Goal: Task Accomplishment & Management: Manage account settings

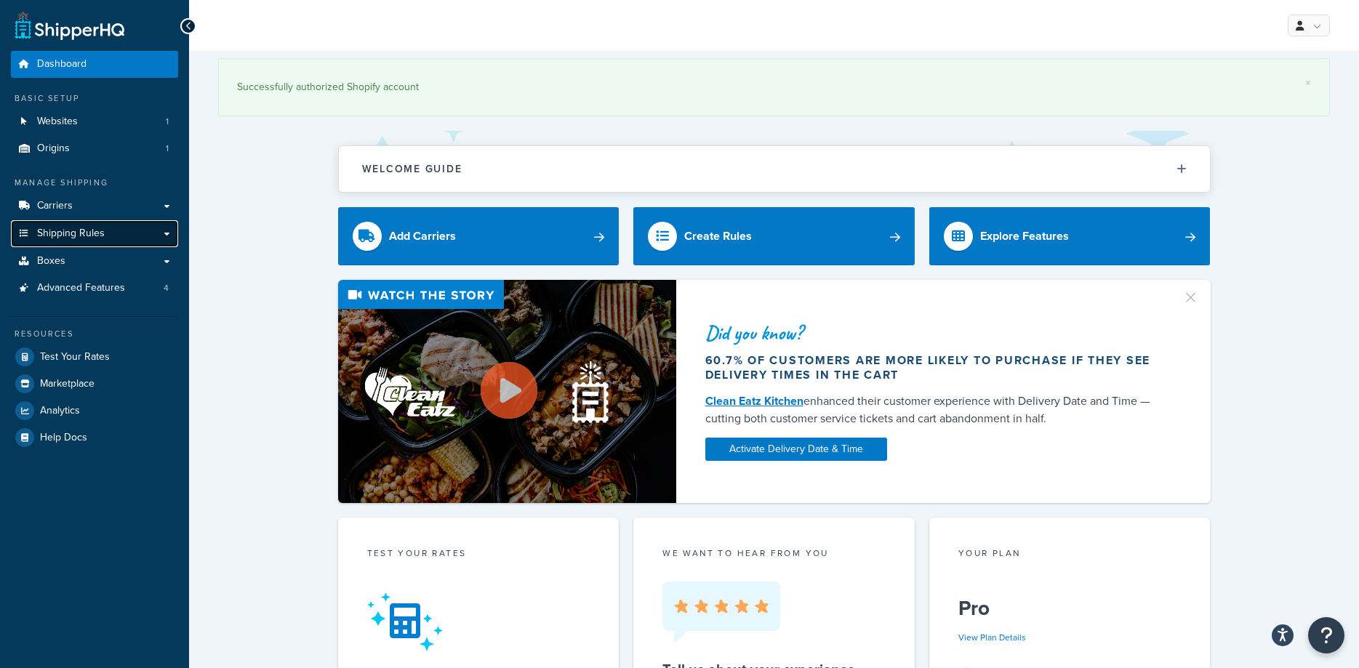
click at [49, 229] on span "Shipping Rules" at bounding box center [71, 234] width 68 height 12
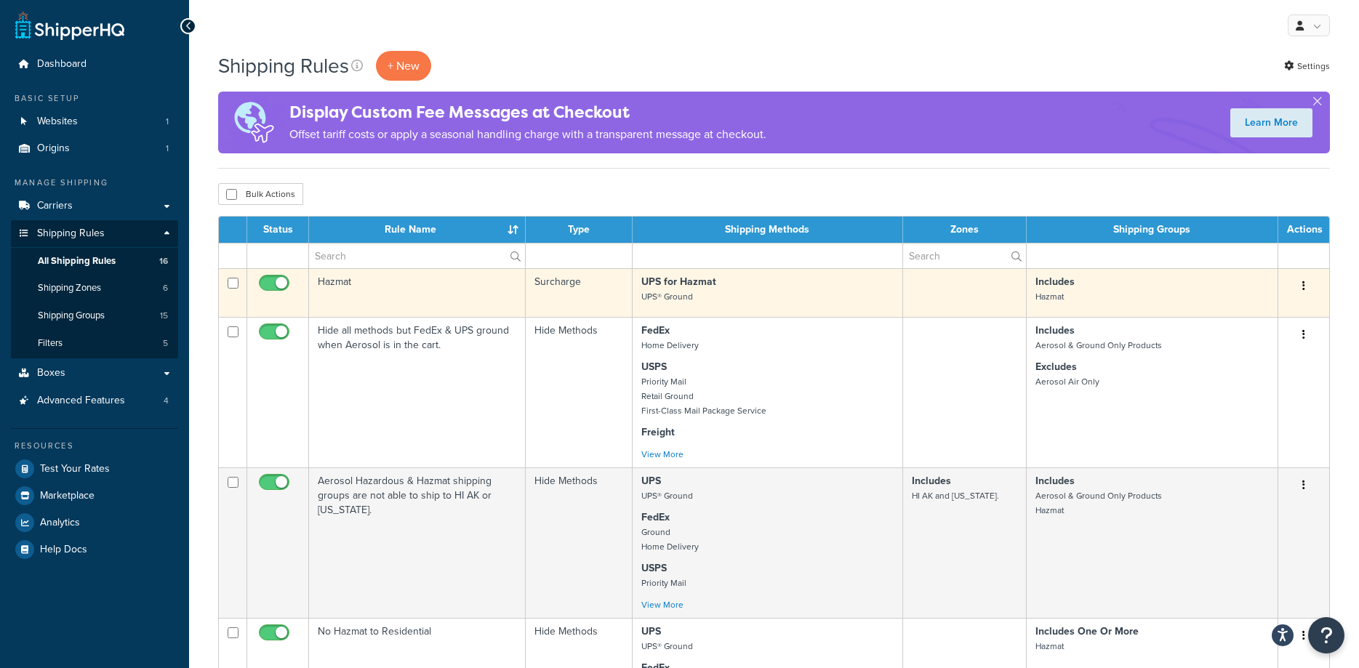
click at [335, 286] on td "Hazmat" at bounding box center [417, 292] width 217 height 49
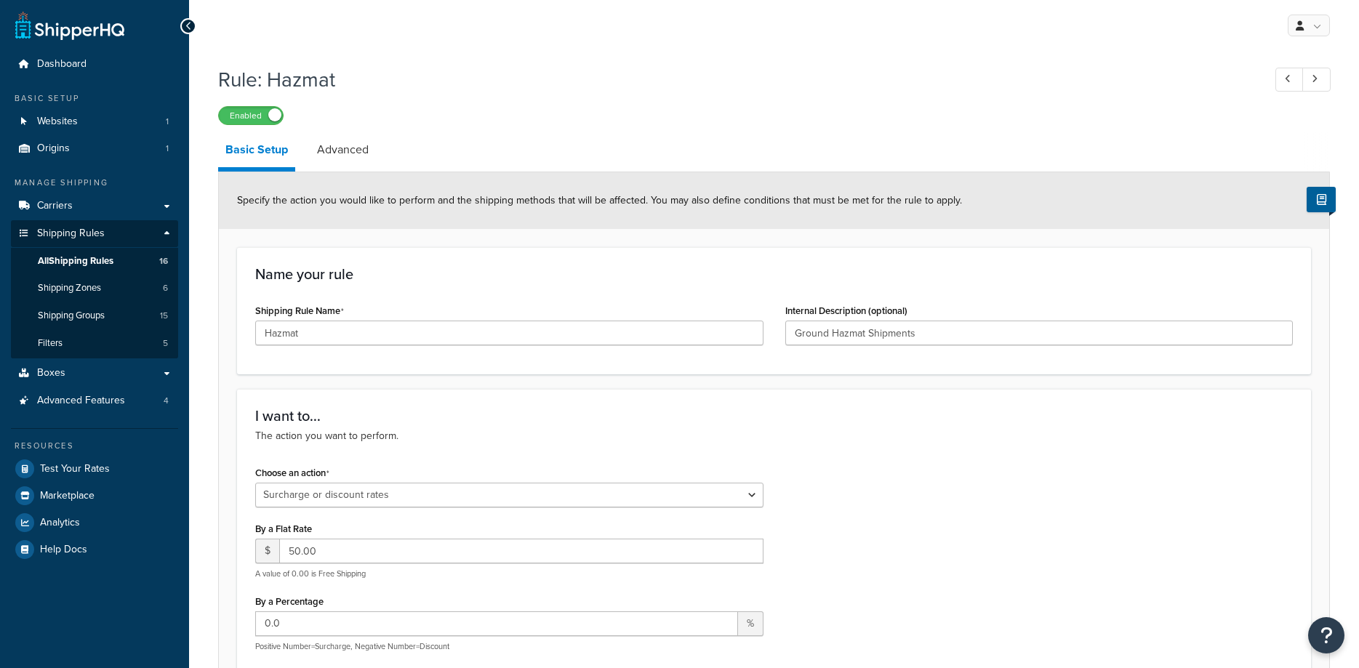
select select "SURCHARGE"
select select "SHIPPING_GROUP"
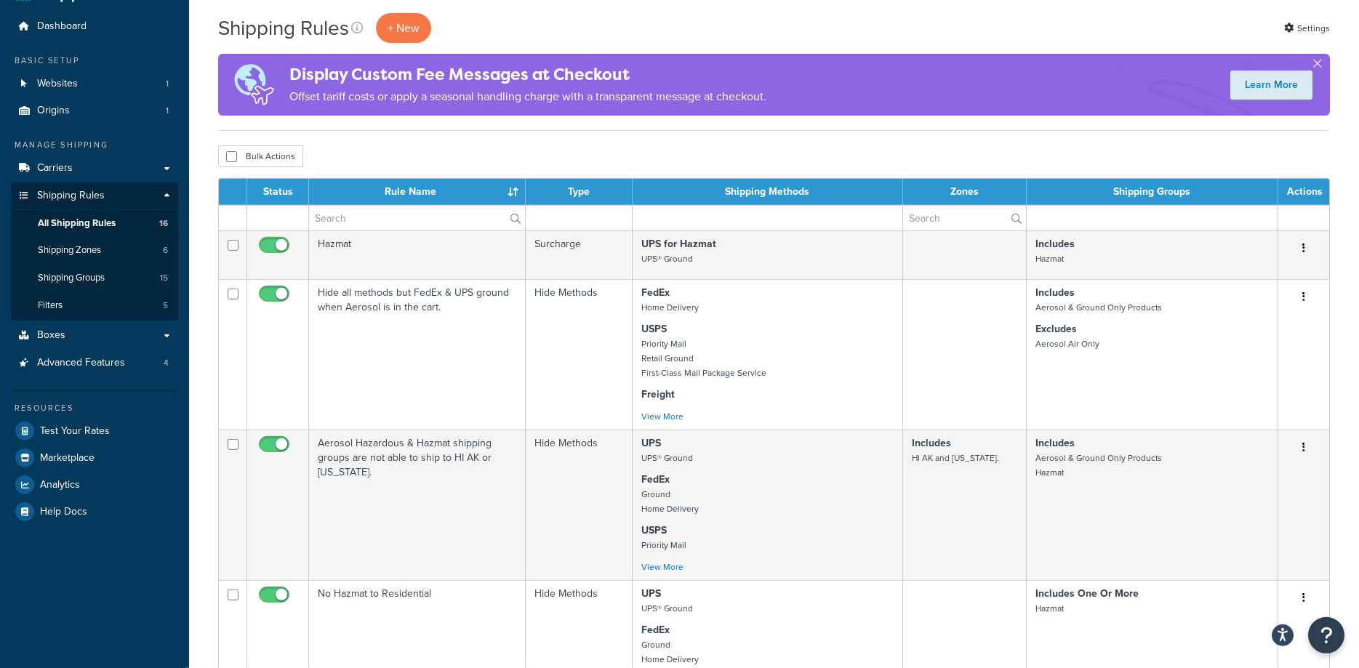
scroll to position [42, 0]
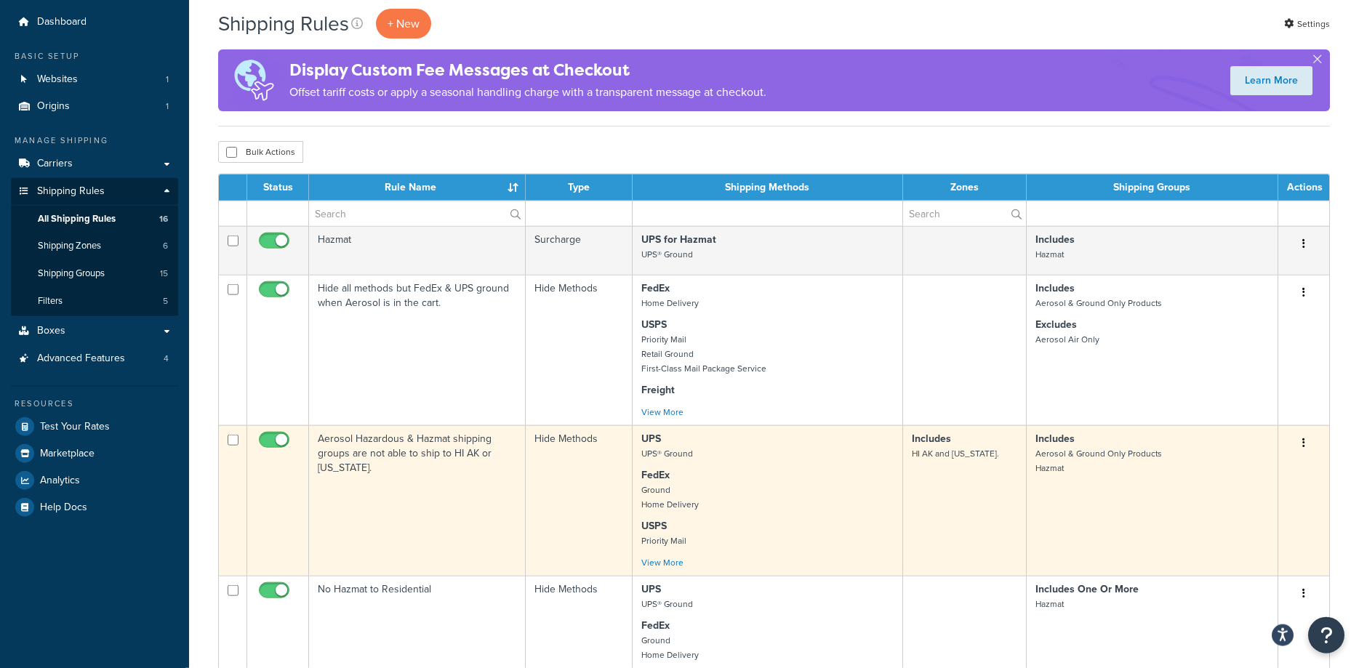
click at [1053, 463] on p "Includes Aerosol & Ground Only Products Hazmat" at bounding box center [1151, 454] width 233 height 44
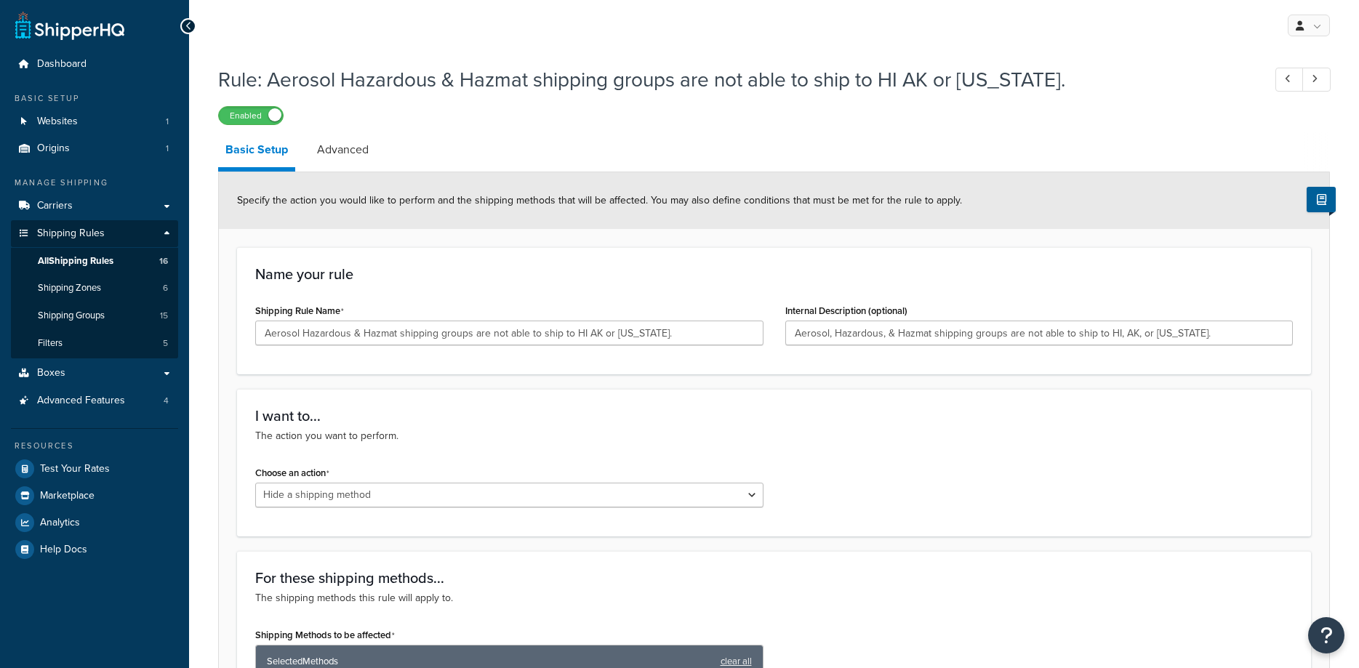
select select "HIDE"
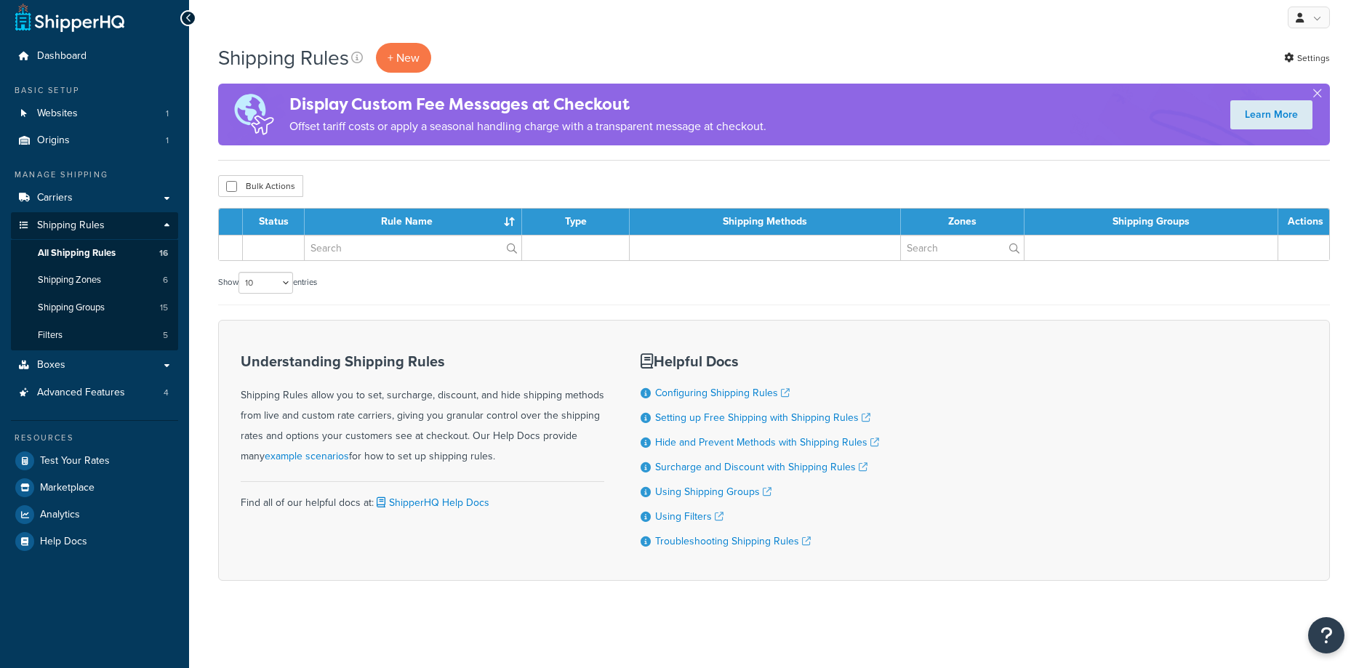
scroll to position [9, 0]
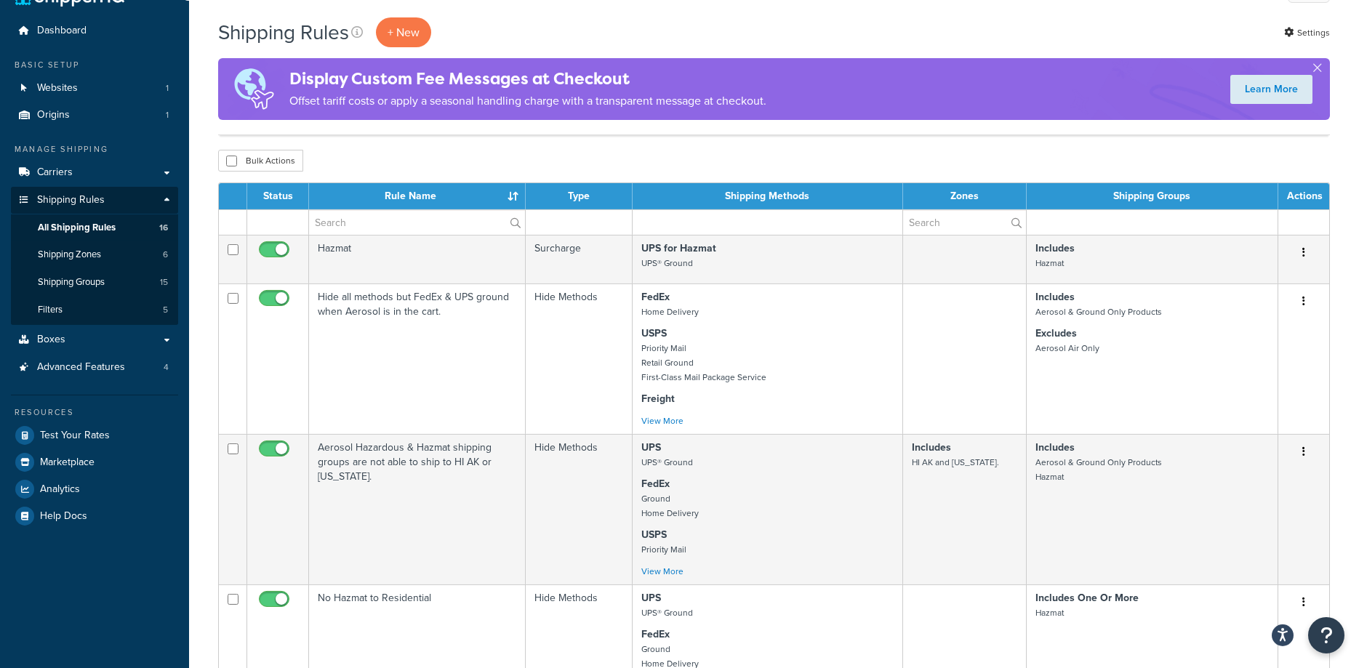
scroll to position [15, 0]
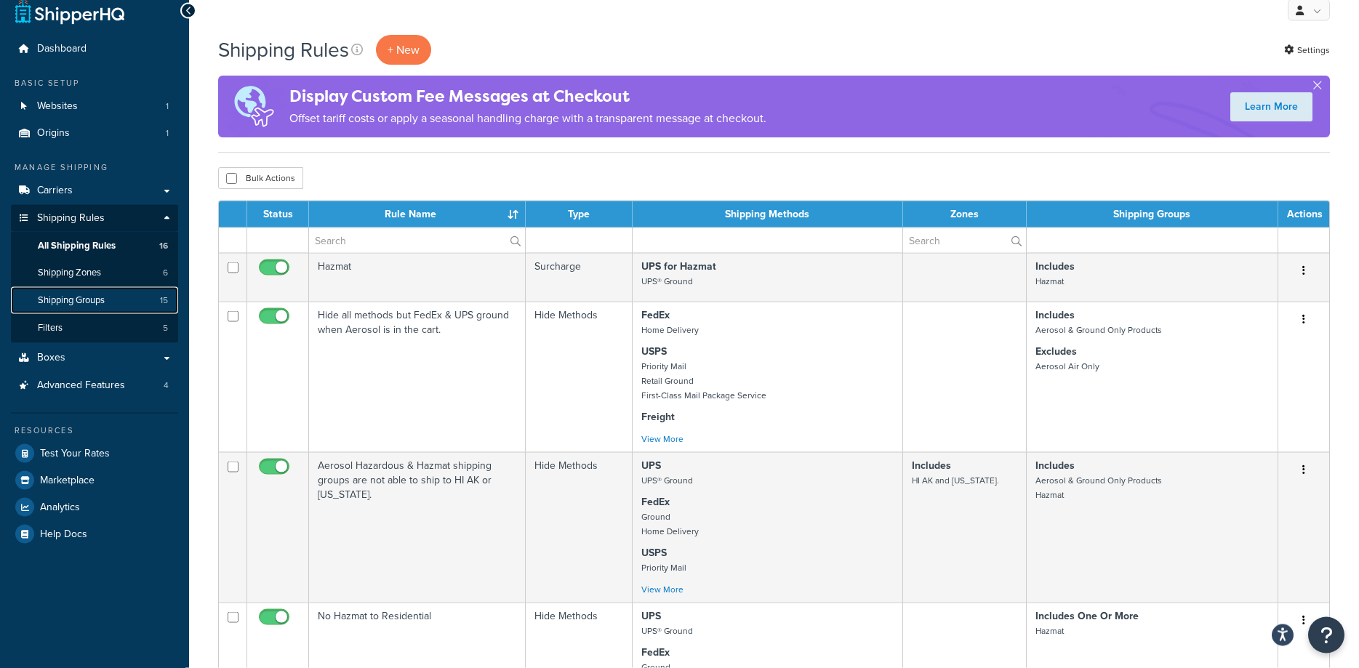
click at [109, 300] on link "Shipping Groups 15" at bounding box center [94, 300] width 167 height 27
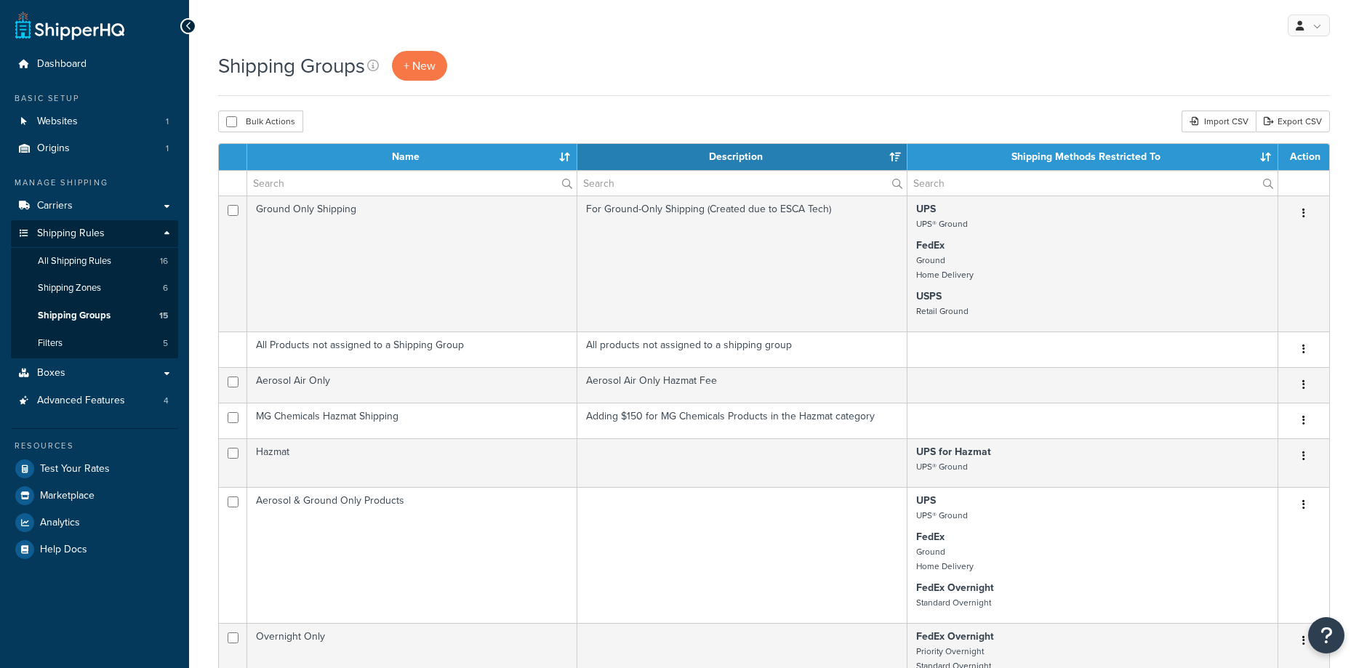
select select "15"
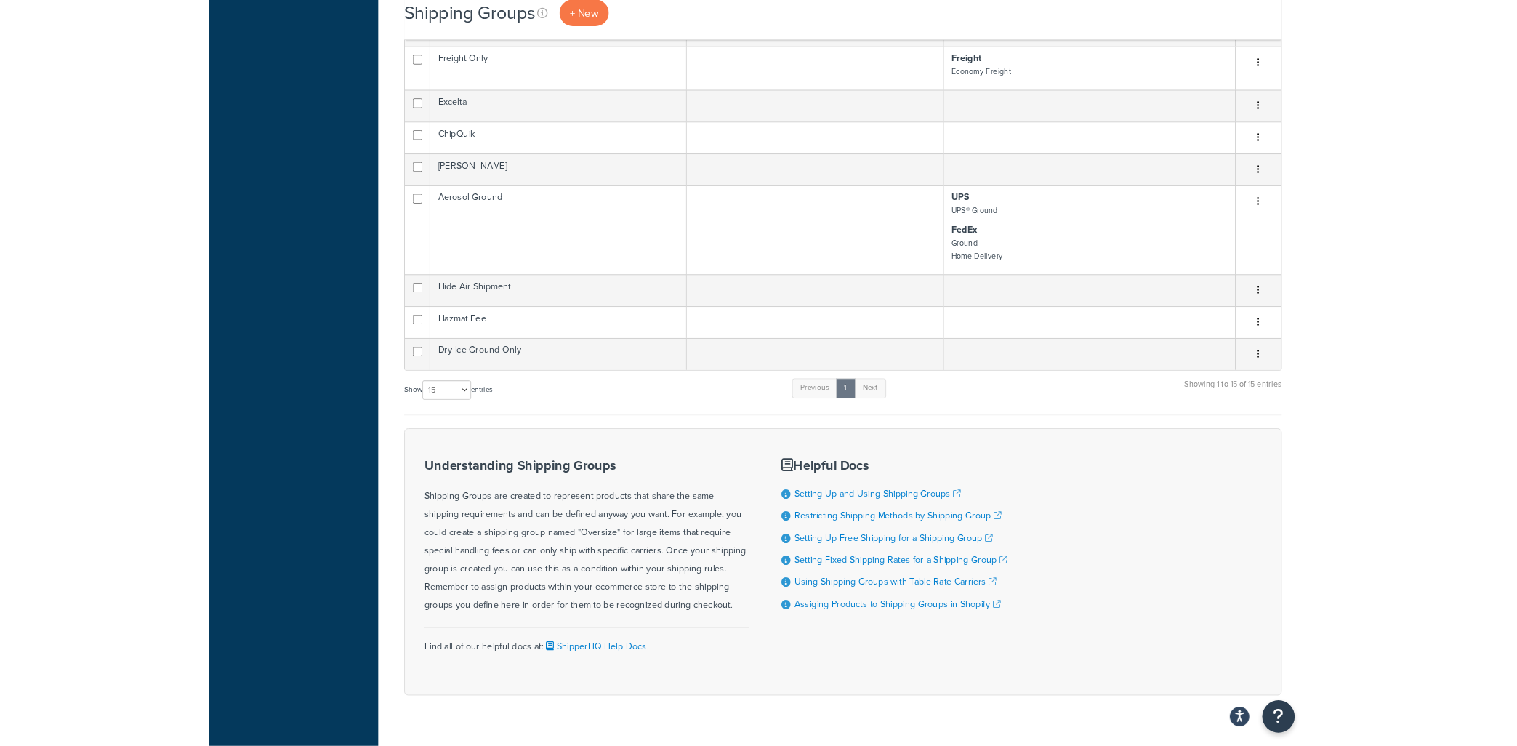
scroll to position [646, 0]
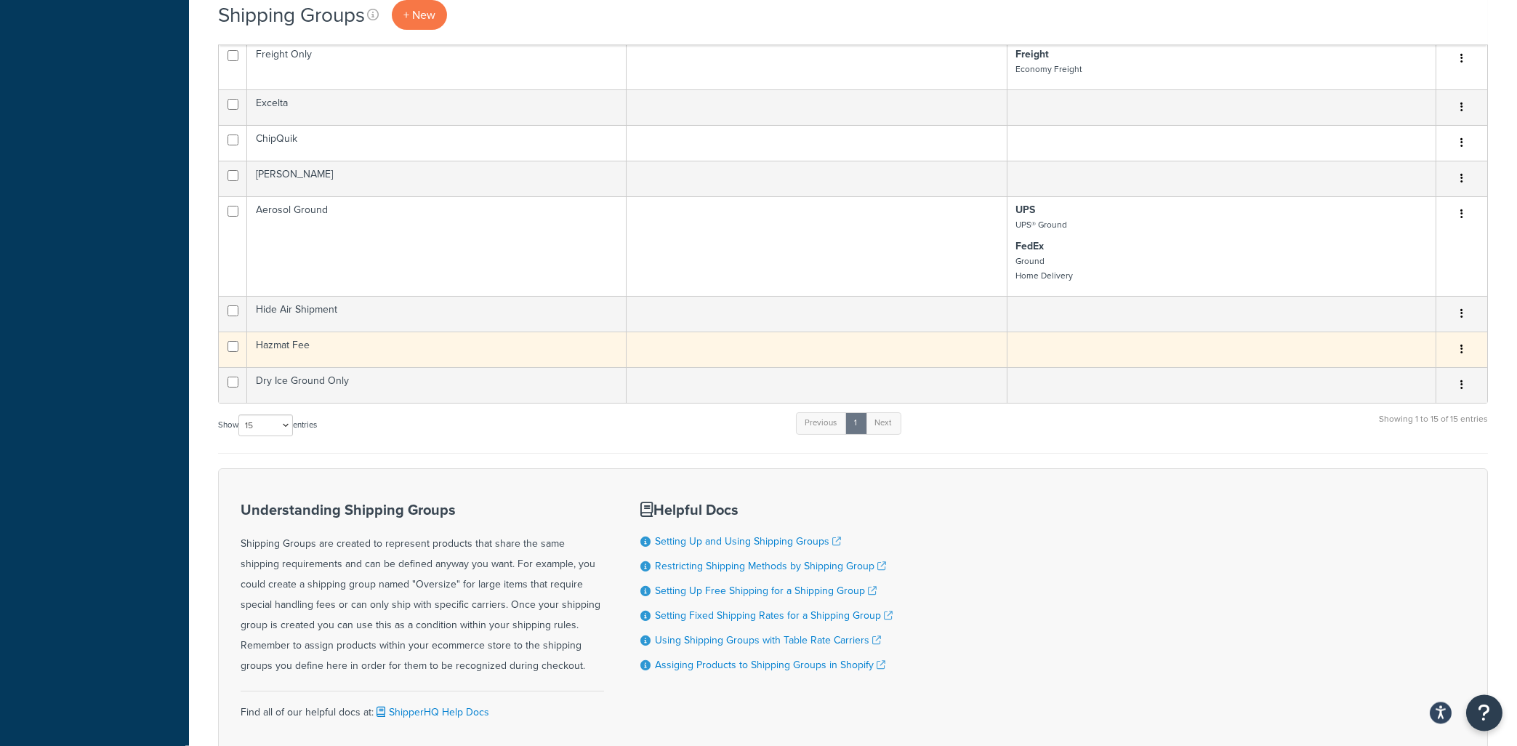
click at [300, 353] on td "Hazmat Fee" at bounding box center [436, 350] width 379 height 36
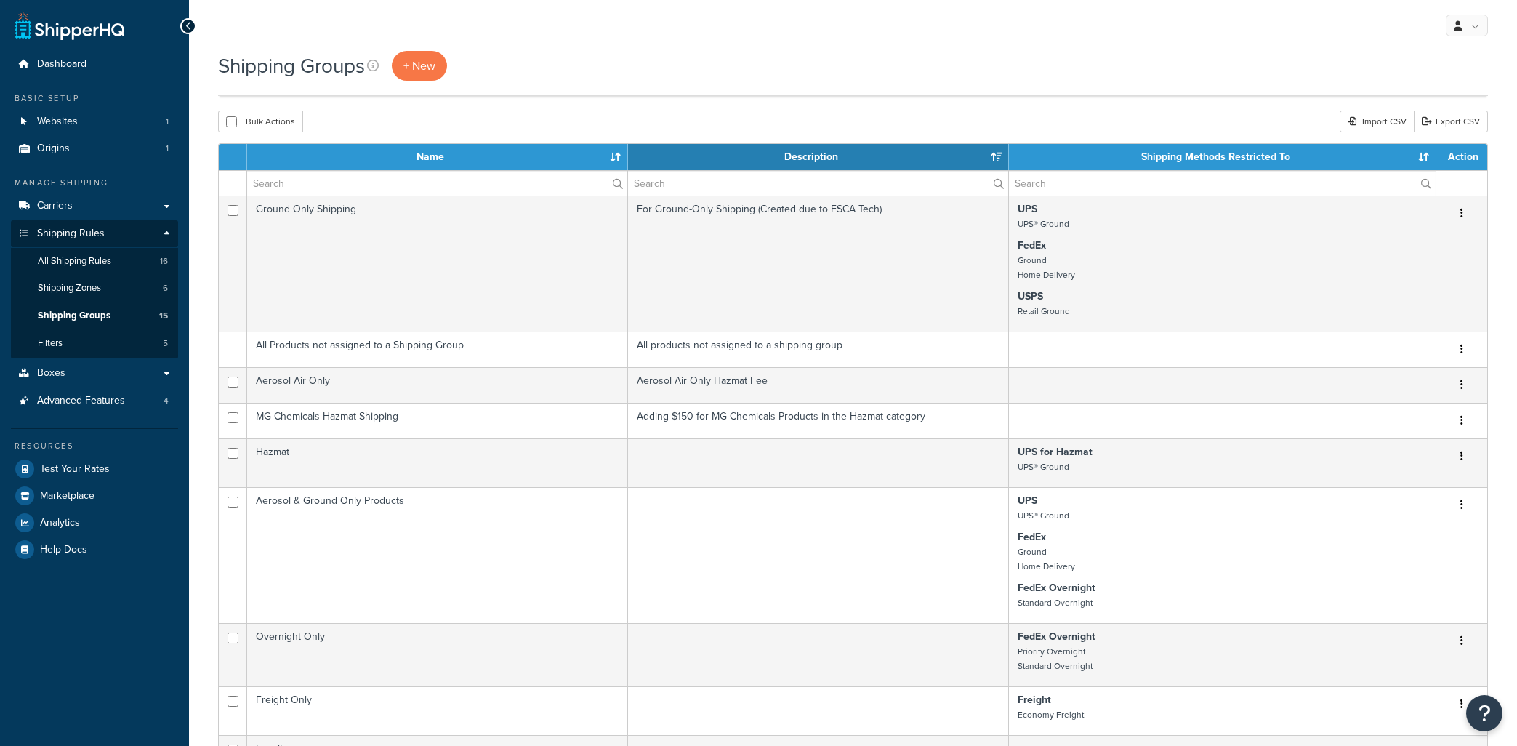
select select "15"
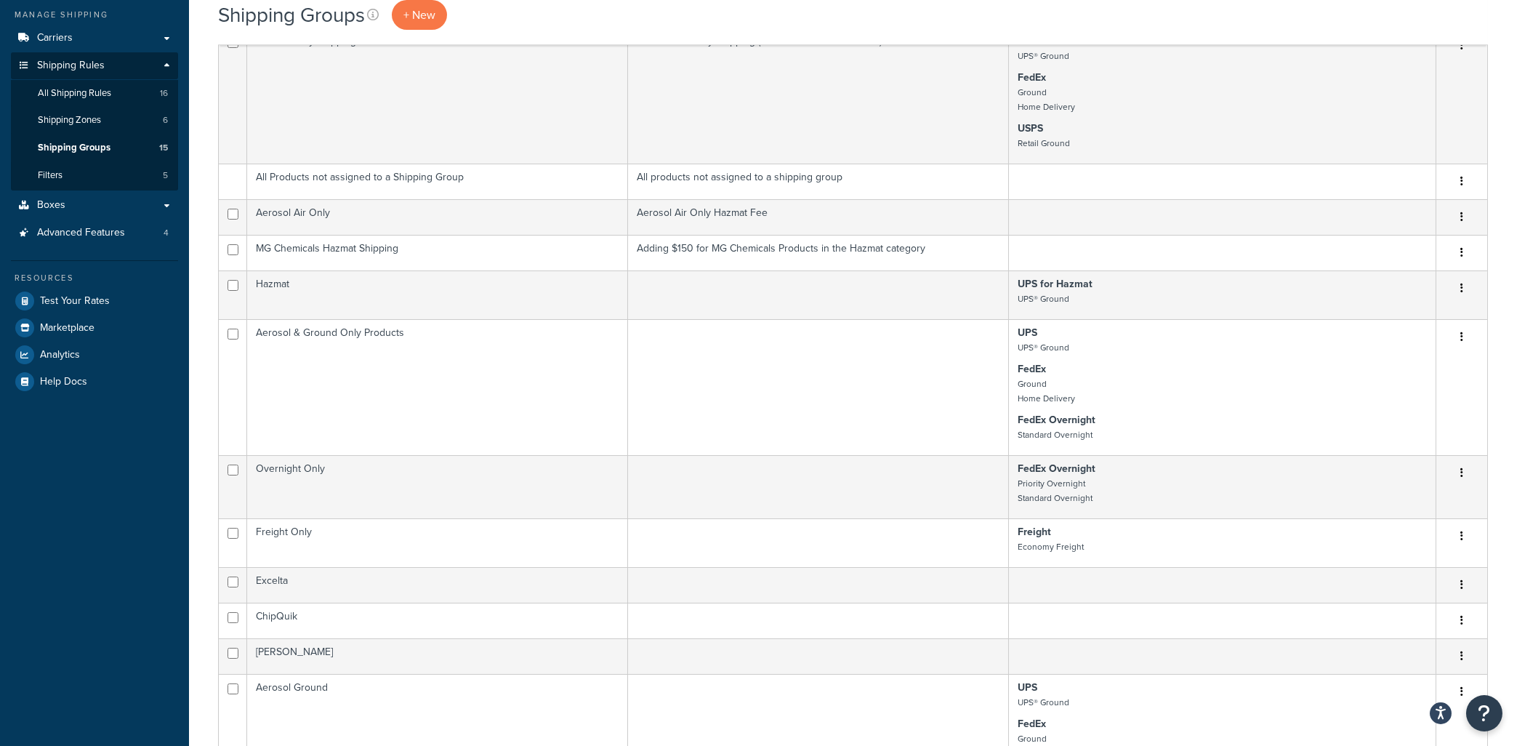
scroll to position [165, 0]
click at [73, 70] on span "Shipping Rules" at bounding box center [71, 69] width 68 height 12
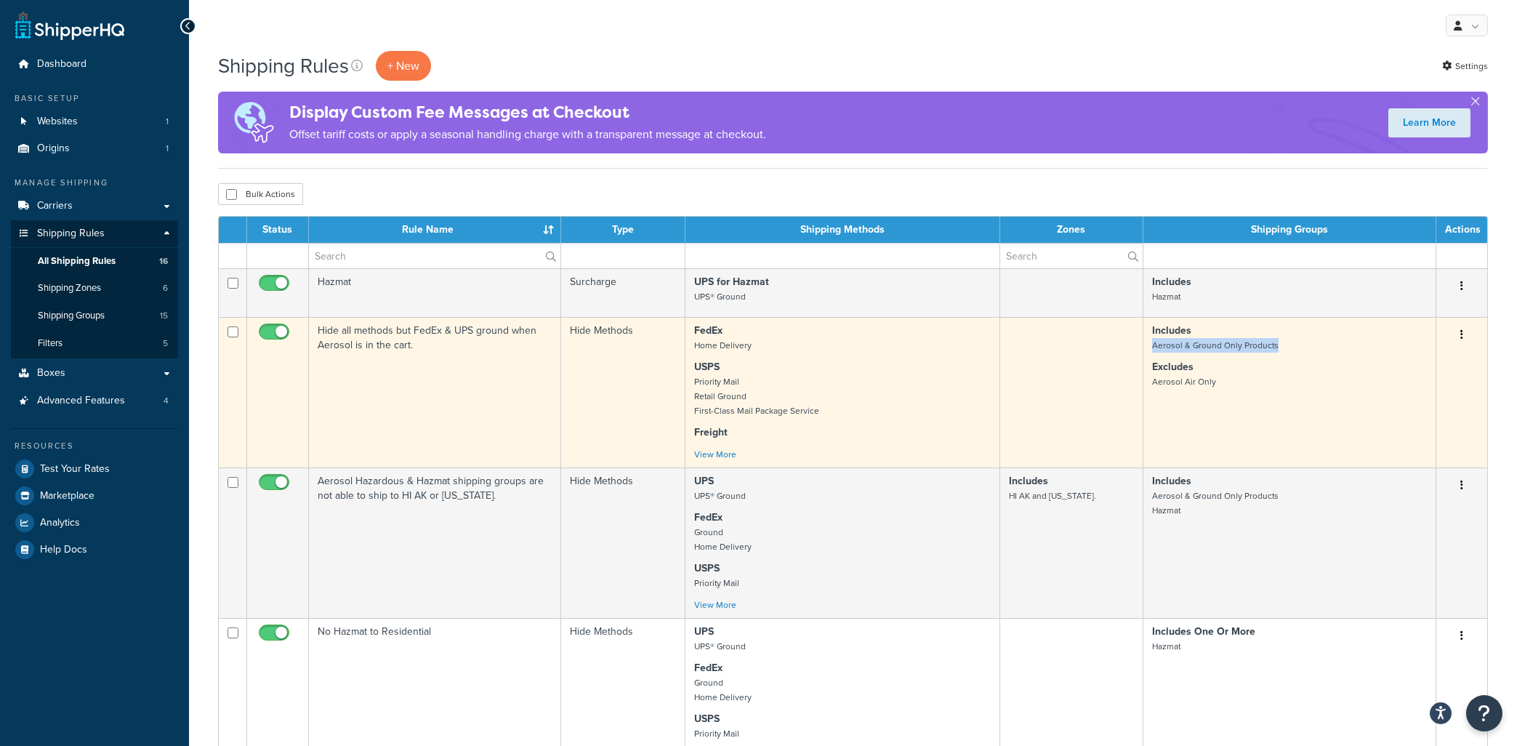
drag, startPoint x: 1282, startPoint y: 344, endPoint x: 1152, endPoint y: 348, distance: 130.2
click at [1152, 348] on td "Includes Aerosol & Ground Only Products Excludes Aerosol Air Only" at bounding box center [1290, 392] width 293 height 150
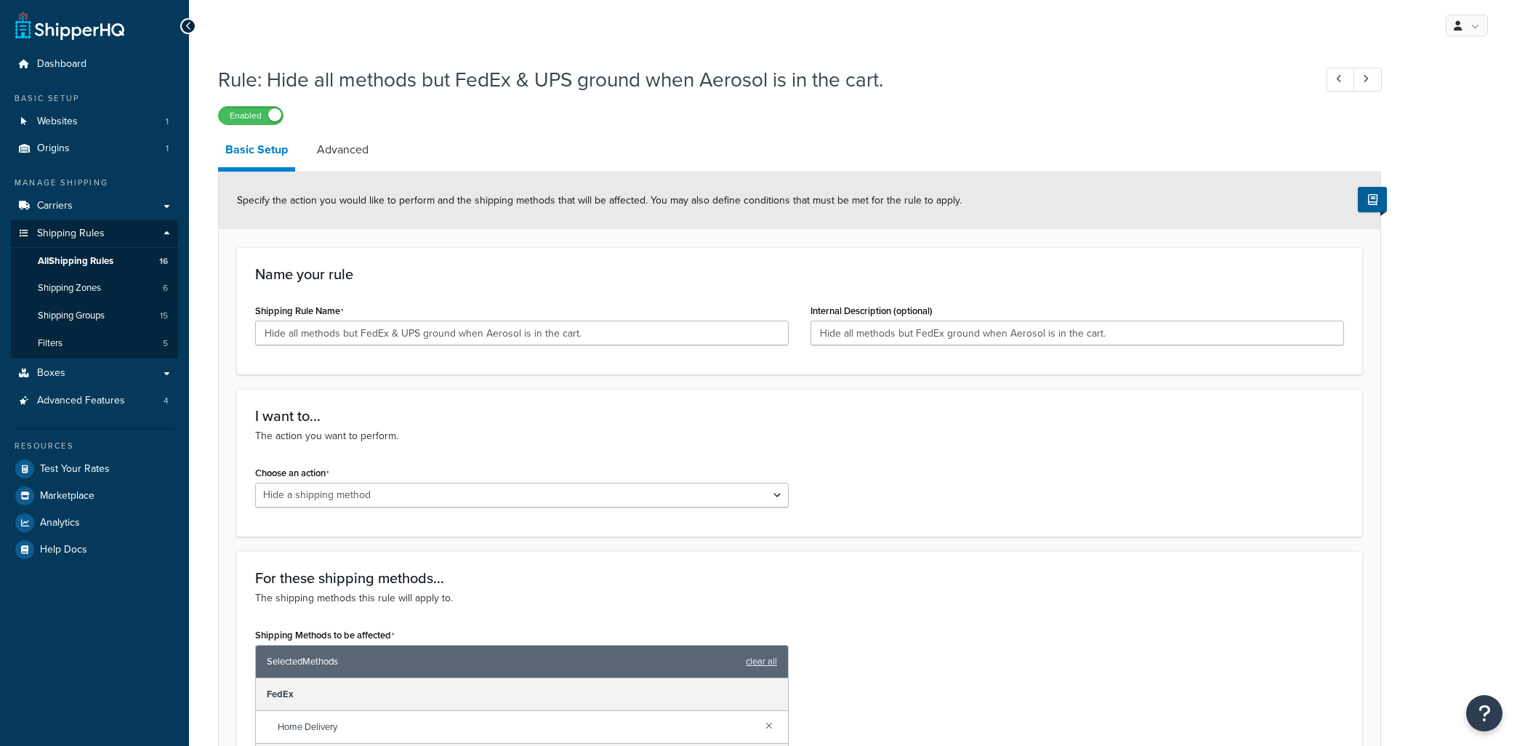
select select "HIDE"
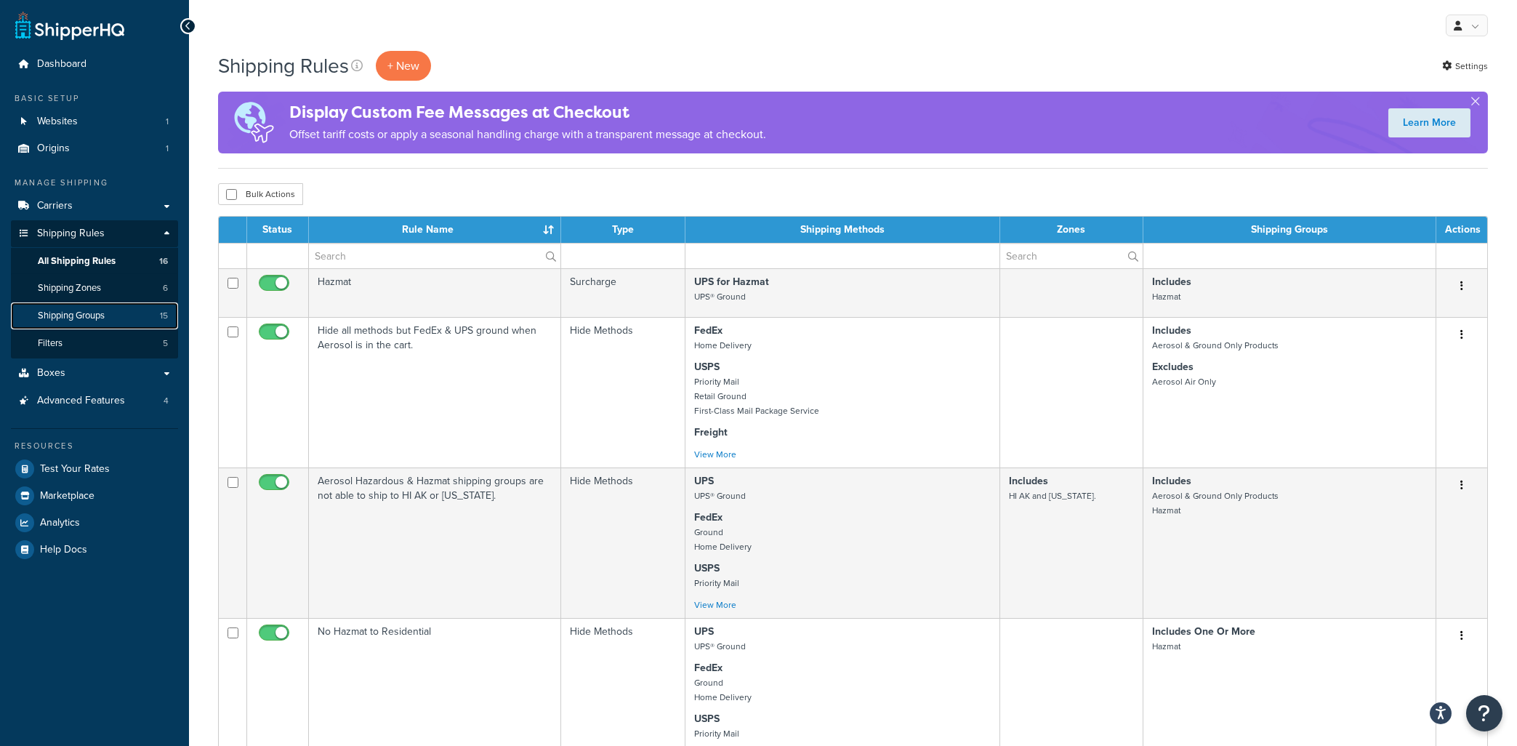
click at [58, 314] on span "Shipping Groups" at bounding box center [71, 316] width 67 height 12
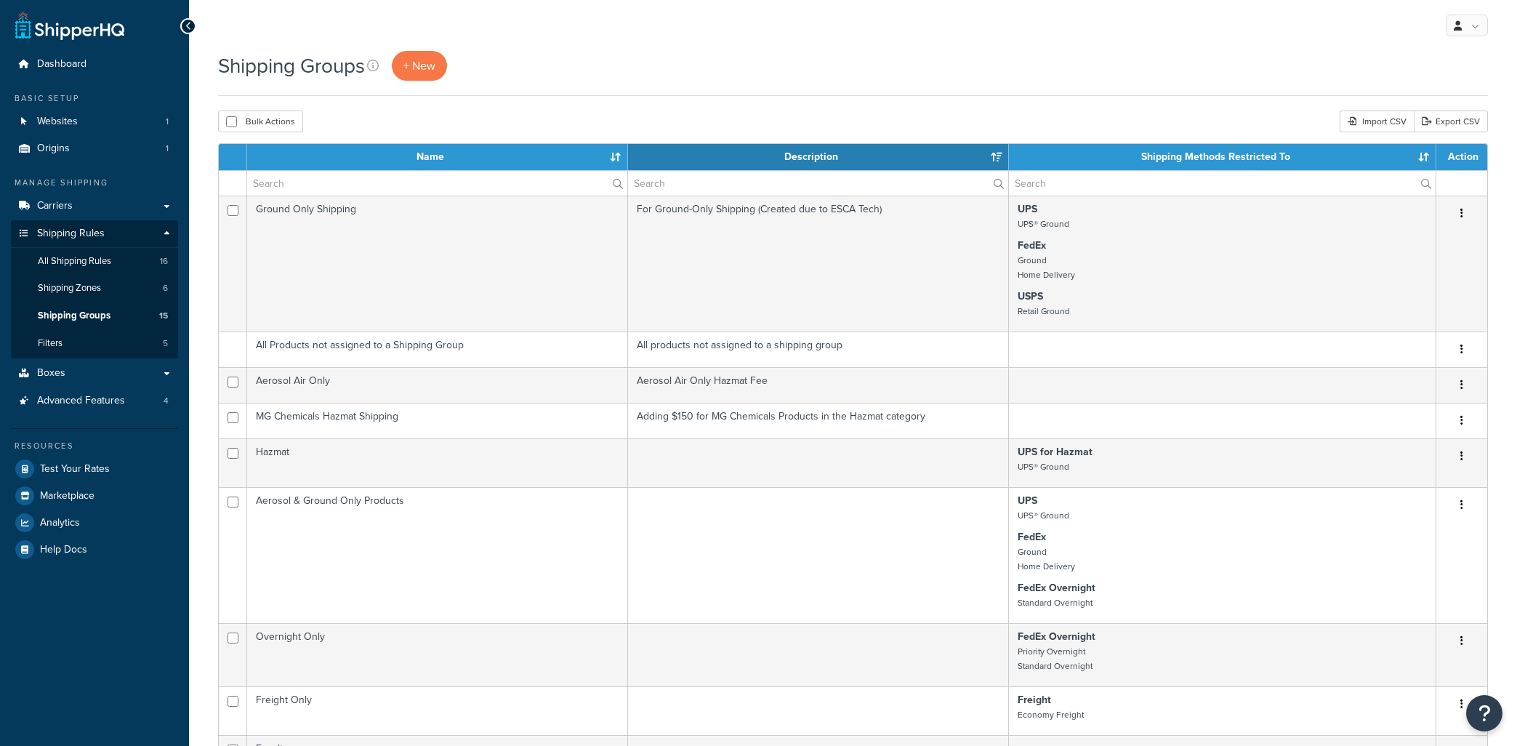
select select "15"
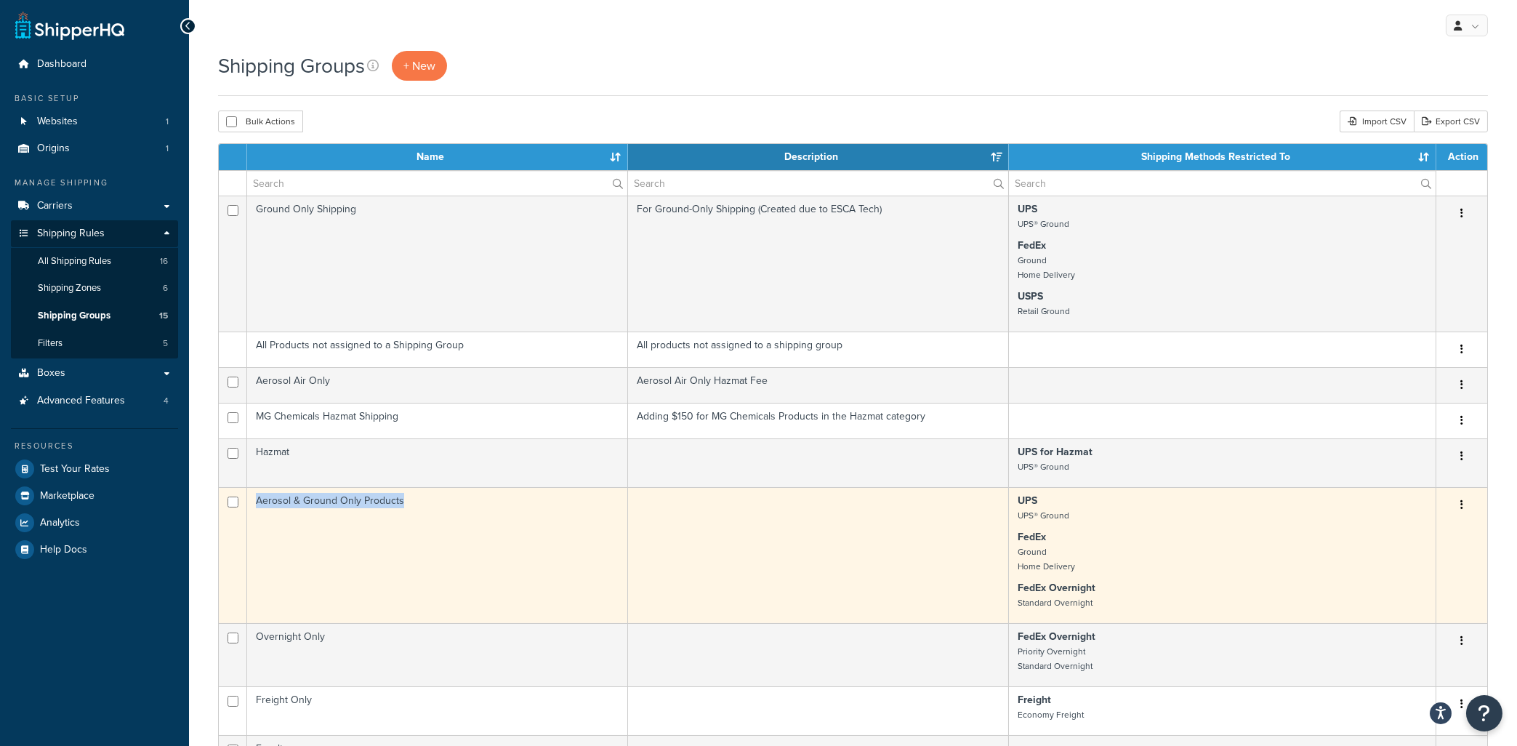
drag, startPoint x: 413, startPoint y: 505, endPoint x: 241, endPoint y: 501, distance: 171.6
click at [241, 501] on tr "Aerosol & Ground Only Products UPS UPS® Ground FedEx Ground Home Delivery FedEx…" at bounding box center [853, 555] width 1269 height 136
copy tr "Aerosol & Ground Only Products"
